Goal: Navigation & Orientation: Find specific page/section

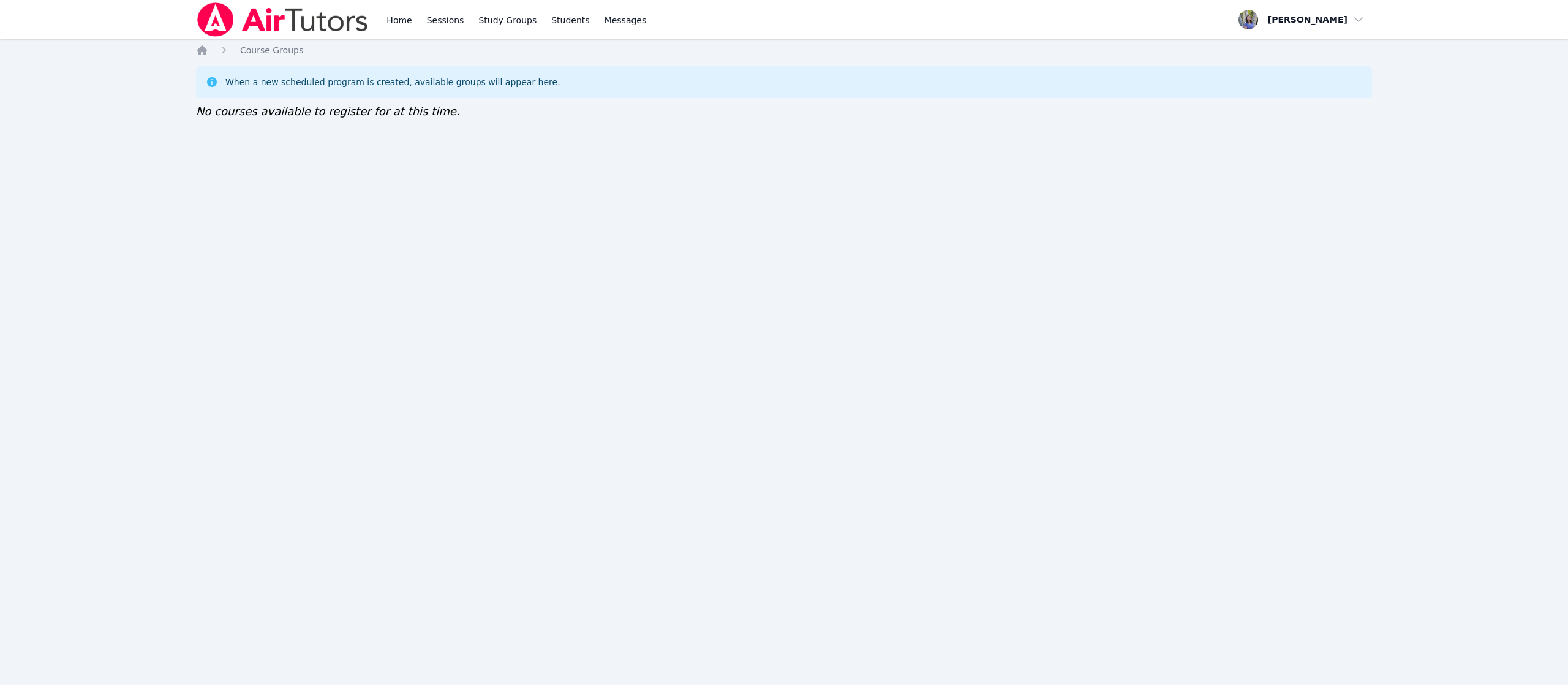
click at [240, 422] on div "Home Sessions Study Groups Students Messages Open user menu Tracie Hymer Open m…" at bounding box center [784, 342] width 1568 height 685
